Goal: Transaction & Acquisition: Purchase product/service

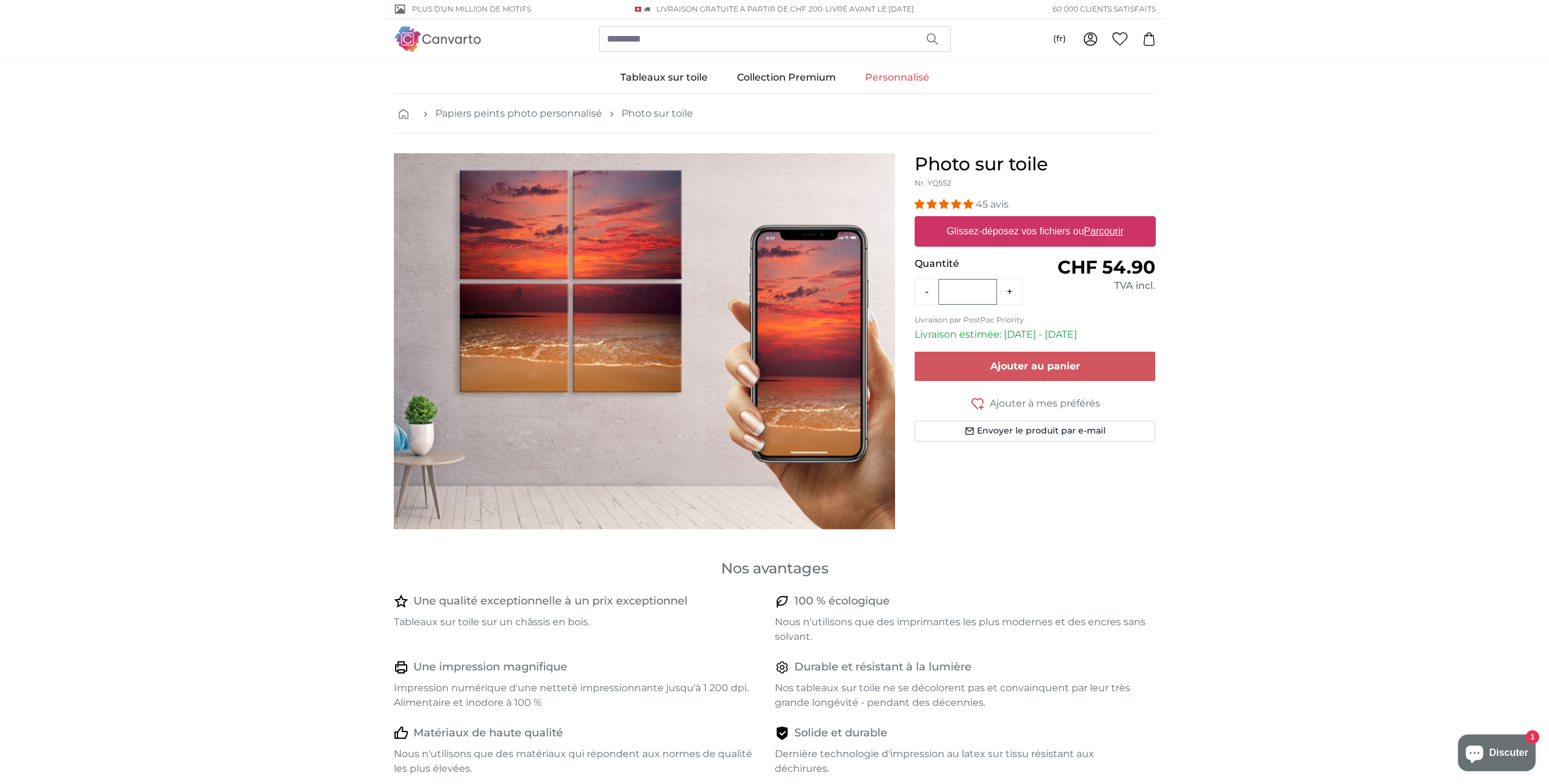
click at [1074, 227] on label "Glissez-déposez vos fichiers ou Parcourir" at bounding box center [1034, 231] width 187 height 25
click at [1074, 220] on input "Glissez-déposez vos fichiers ou Parcourir" at bounding box center [1035, 217] width 241 height 3
type input "**********"
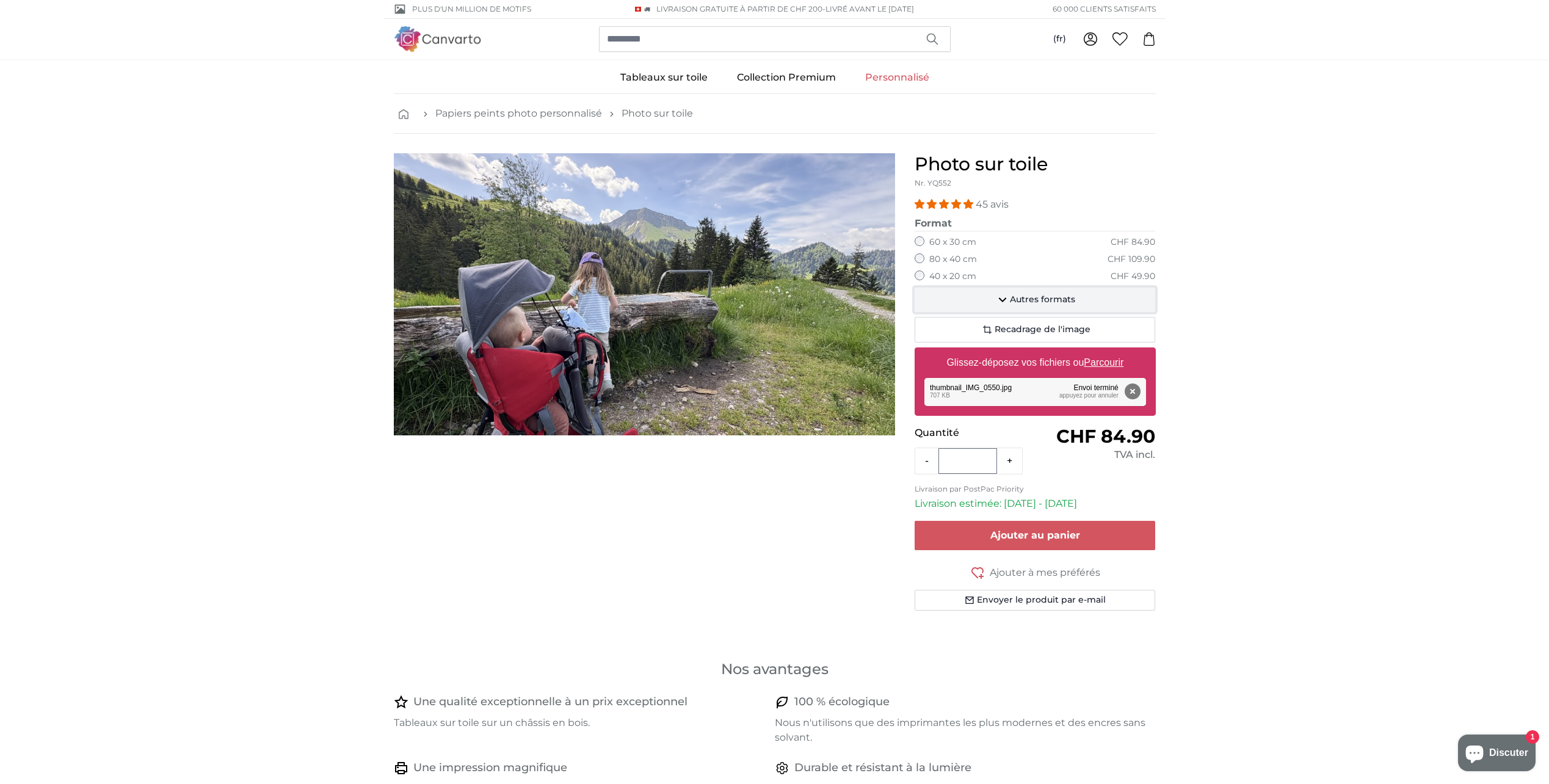
click at [1011, 300] on span "Autres formats" at bounding box center [1043, 299] width 66 height 12
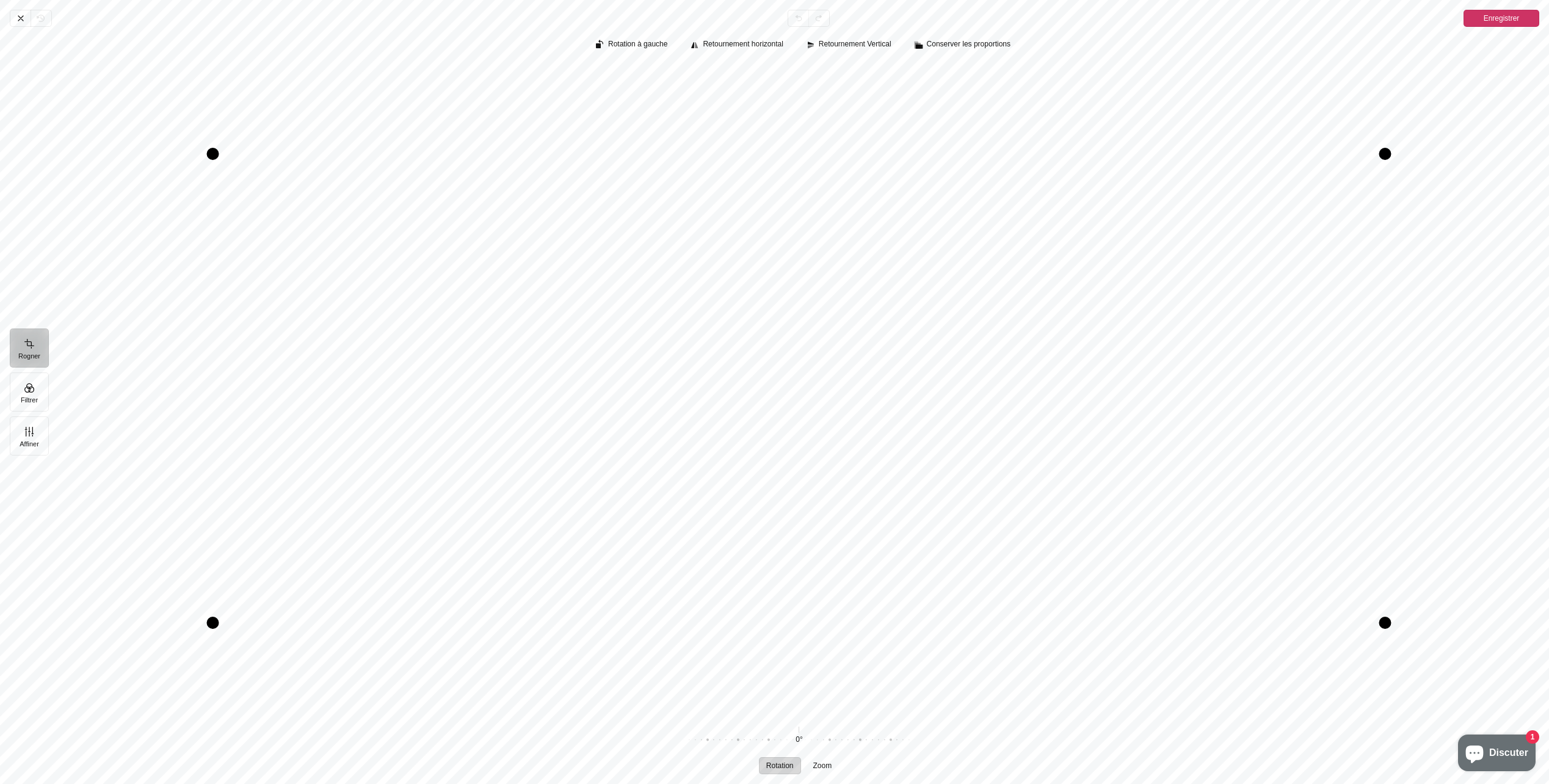
drag, startPoint x: 858, startPoint y: 564, endPoint x: 860, endPoint y: 586, distance: 22.1
click at [860, 589] on div "Pintura" at bounding box center [799, 388] width 1481 height 650
drag, startPoint x: 856, startPoint y: 592, endPoint x: 851, endPoint y: 627, distance: 35.4
click at [851, 627] on div "Pintura" at bounding box center [799, 388] width 1481 height 650
click at [1499, 18] on span "Enregistrer" at bounding box center [1502, 18] width 36 height 15
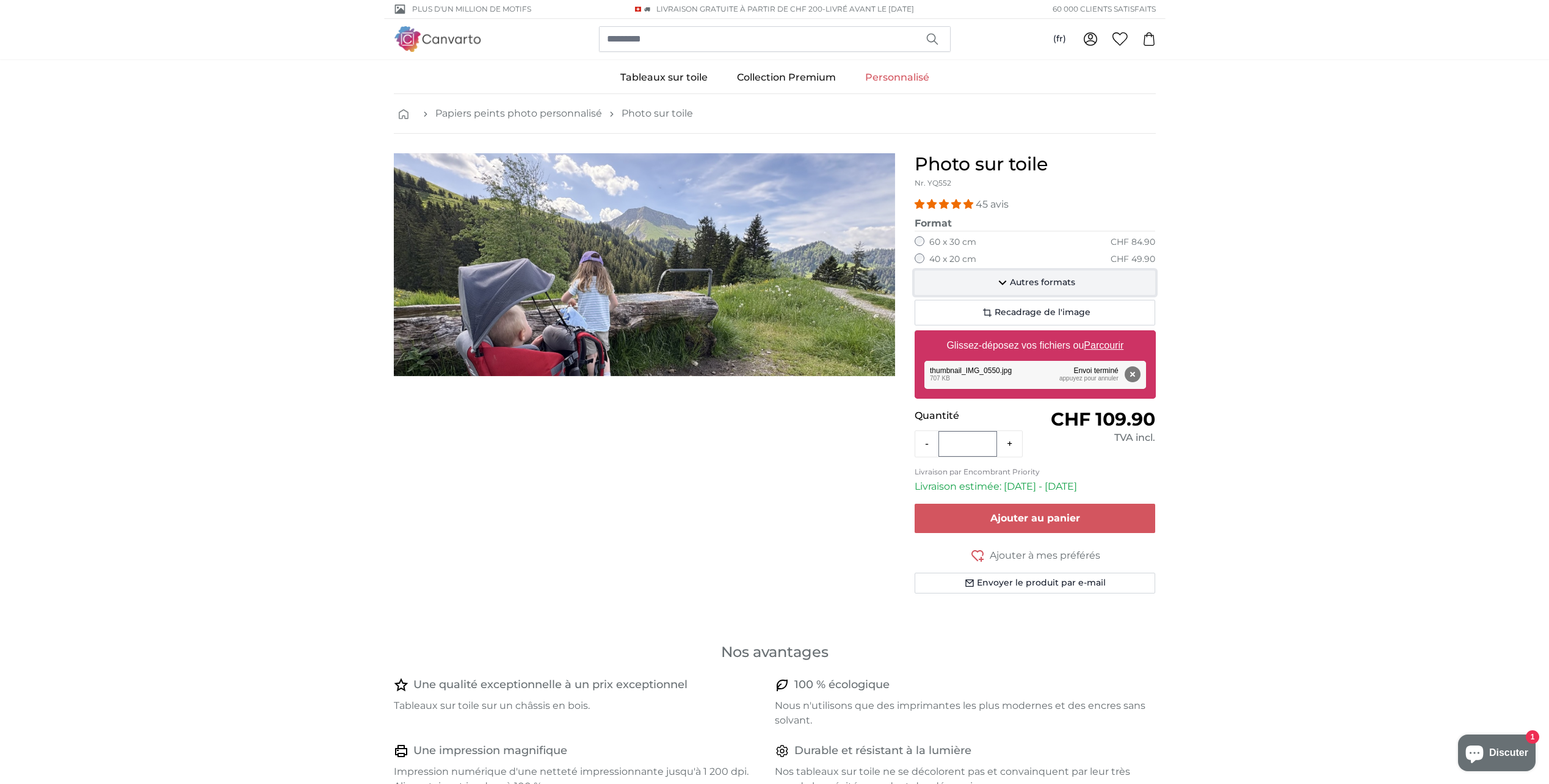
click at [1017, 281] on span "Autres formats" at bounding box center [1043, 283] width 66 height 12
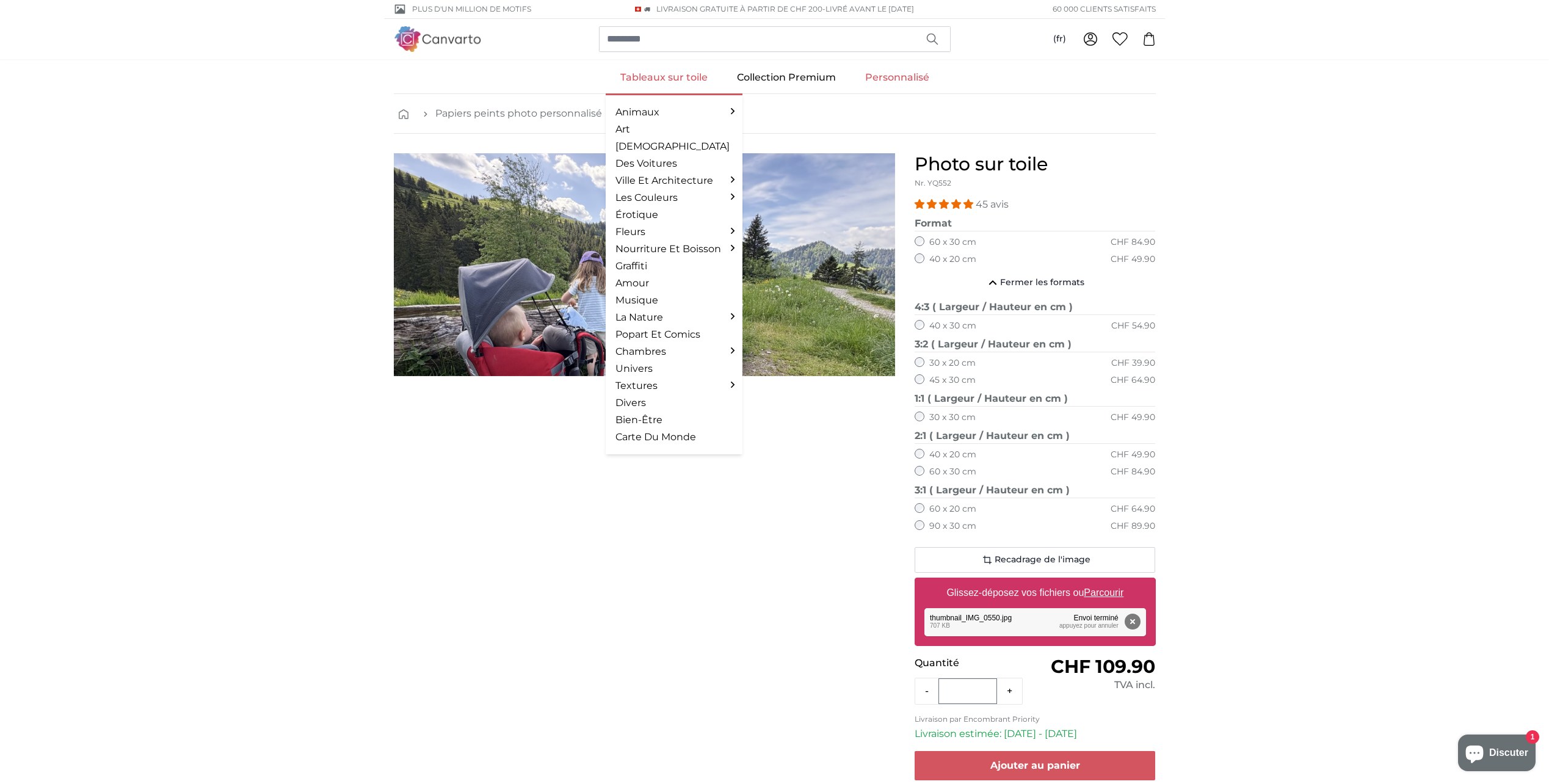
click at [681, 75] on link "Tableaux sur toile" at bounding box center [664, 77] width 116 height 31
